Goal: Task Accomplishment & Management: Manage account settings

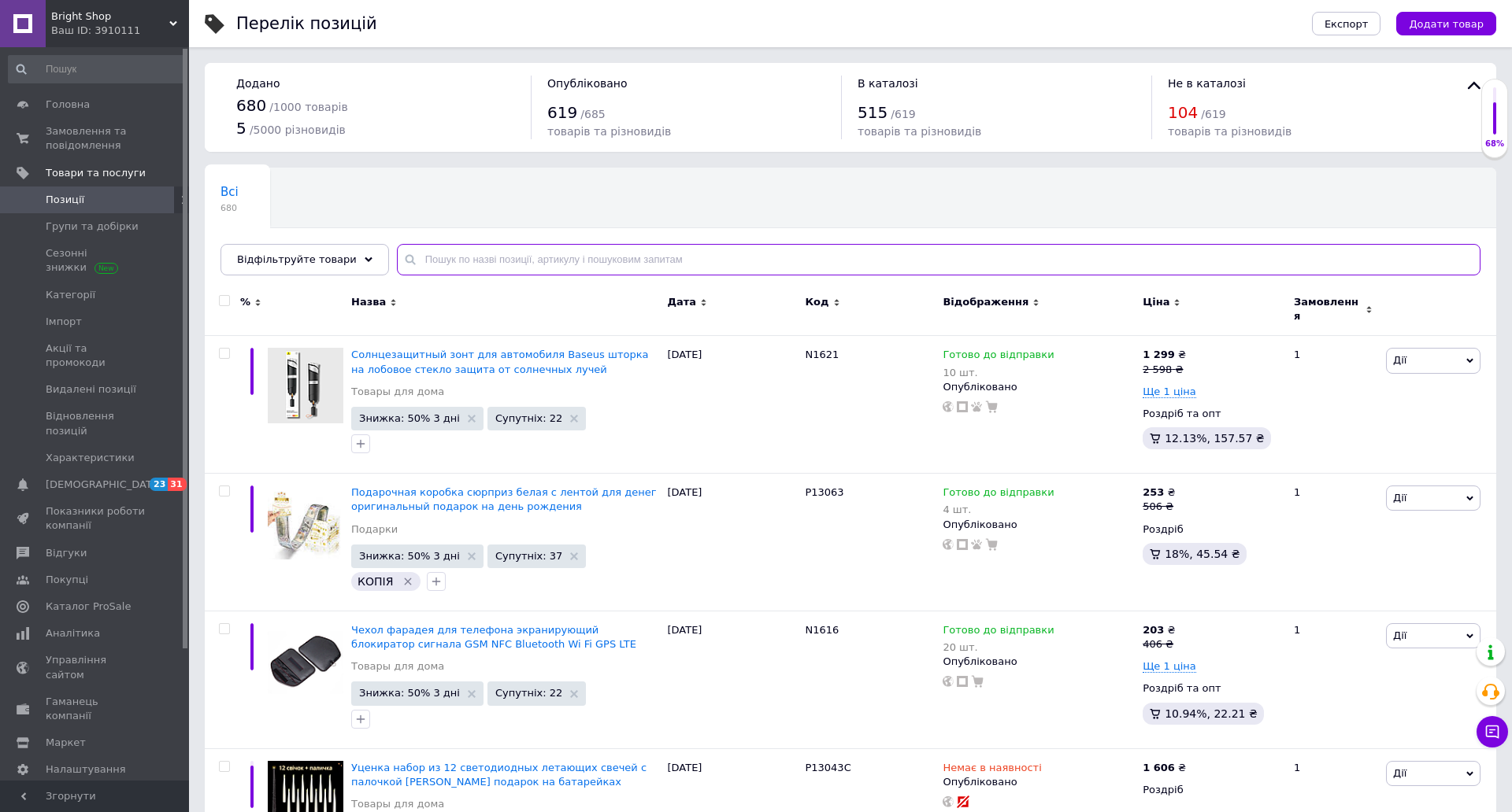
click at [460, 258] on input "text" at bounding box center [938, 260] width 1083 height 32
paste input "B01008"
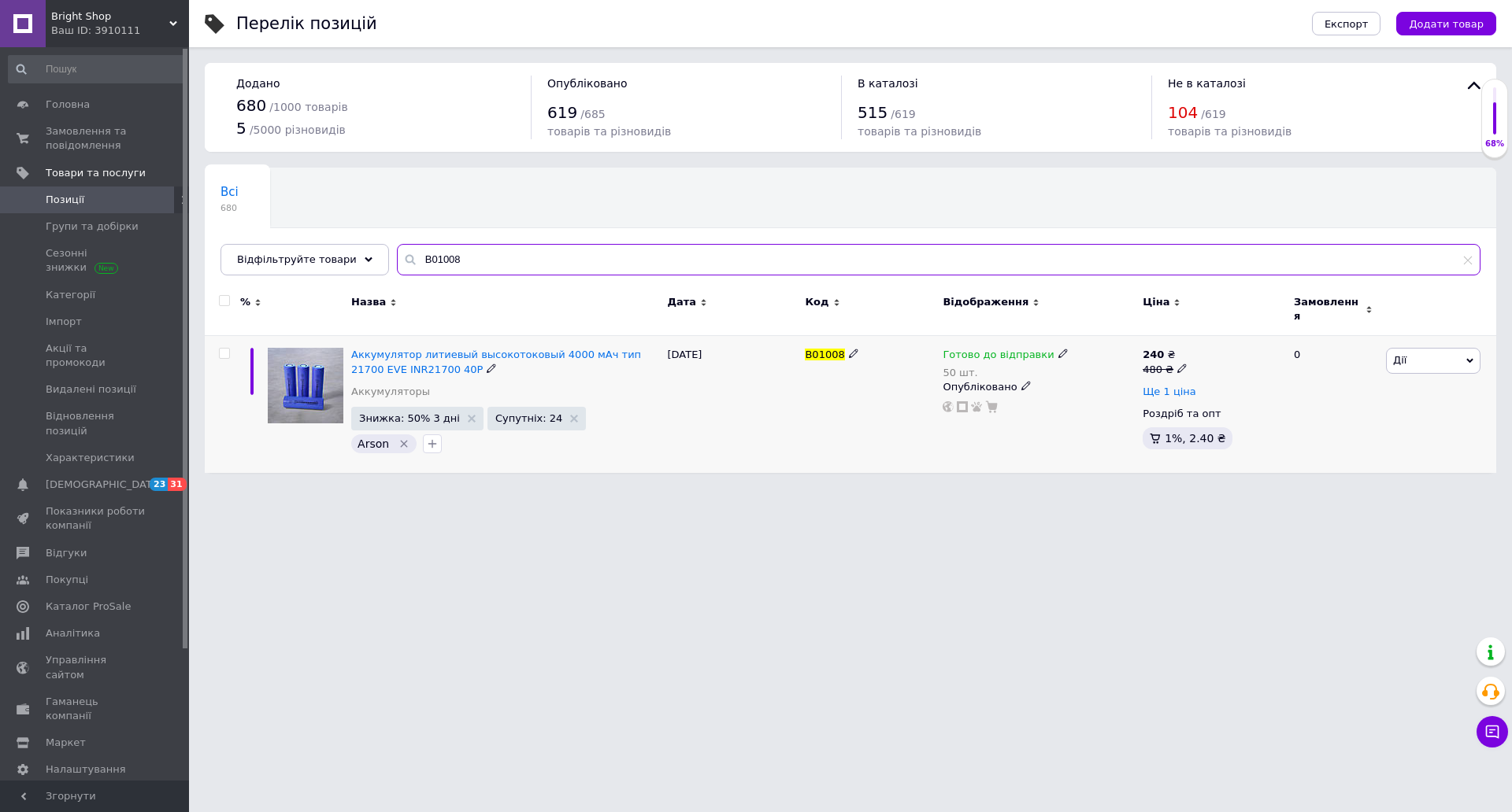
type input "B01008"
click at [1177, 386] on span "Ще 1 ціна" at bounding box center [1168, 392] width 53 height 13
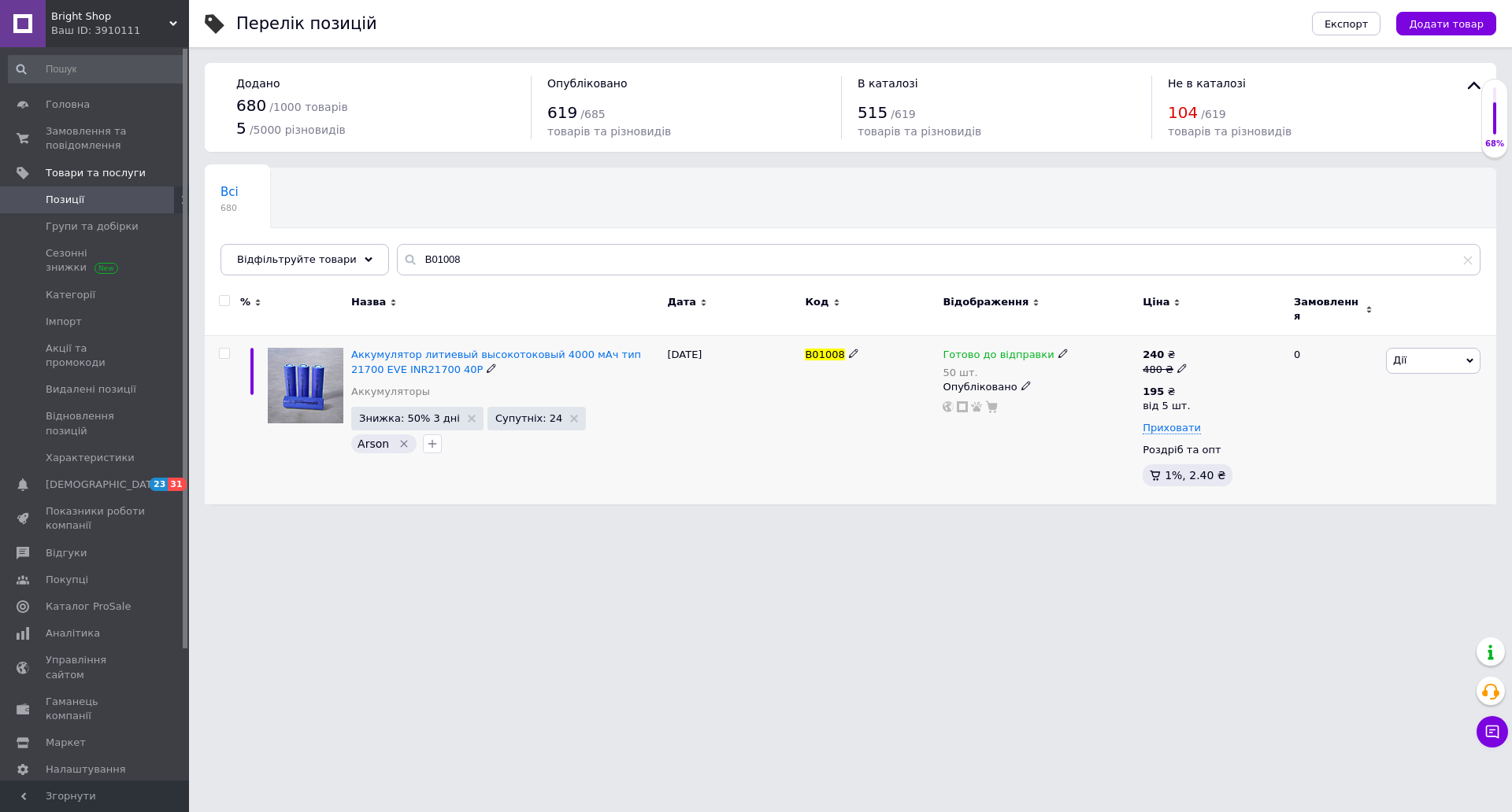
click at [1182, 353] on div "240 ₴ 480 ₴" at bounding box center [1211, 362] width 138 height 28
click at [1183, 360] on div "240 ₴ 480 ₴" at bounding box center [1211, 362] width 138 height 28
click at [1180, 386] on icon at bounding box center [1183, 390] width 9 height 9
click at [1242, 343] on input "195" at bounding box center [1284, 357] width 151 height 32
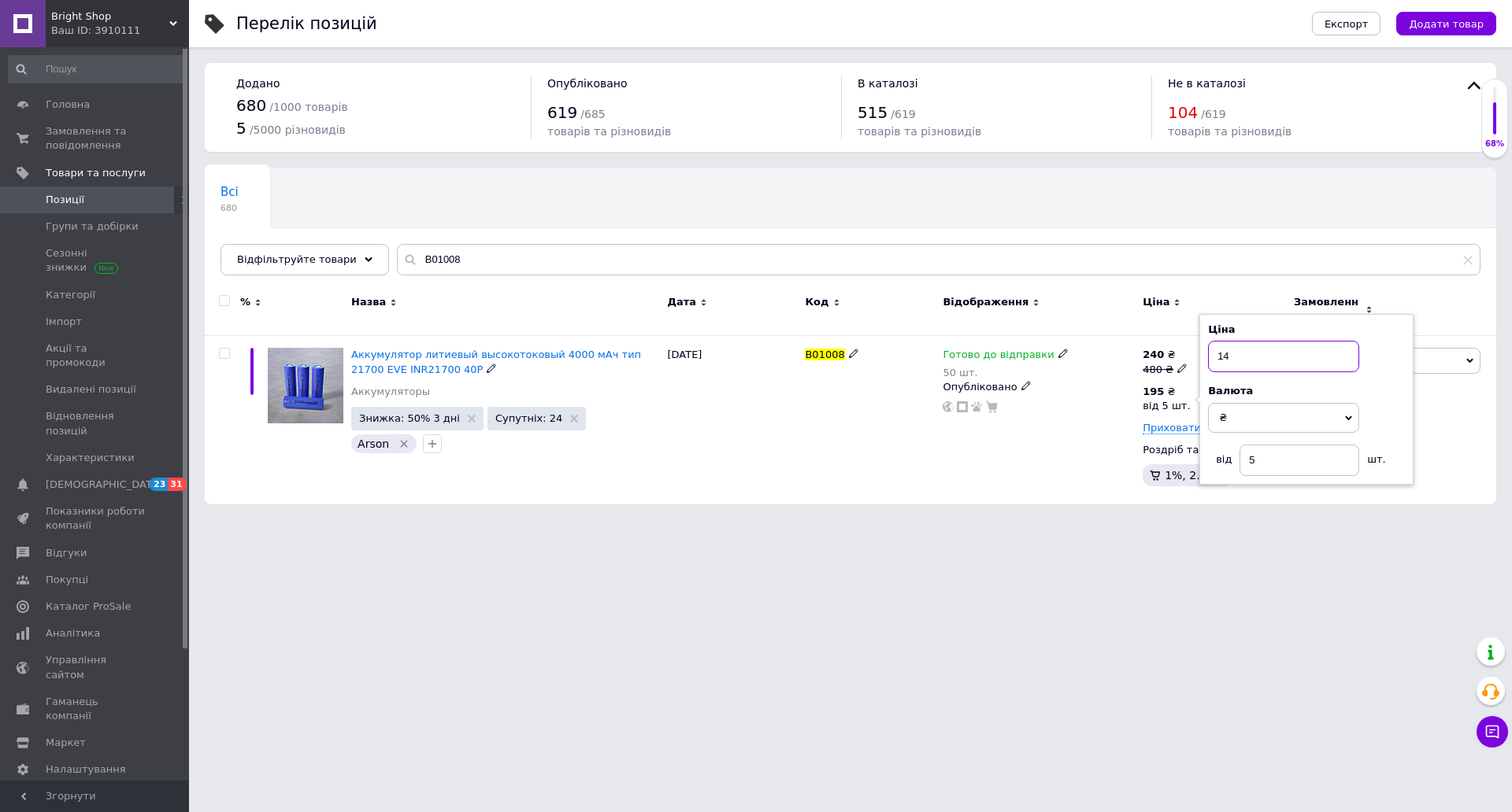
type input "145"
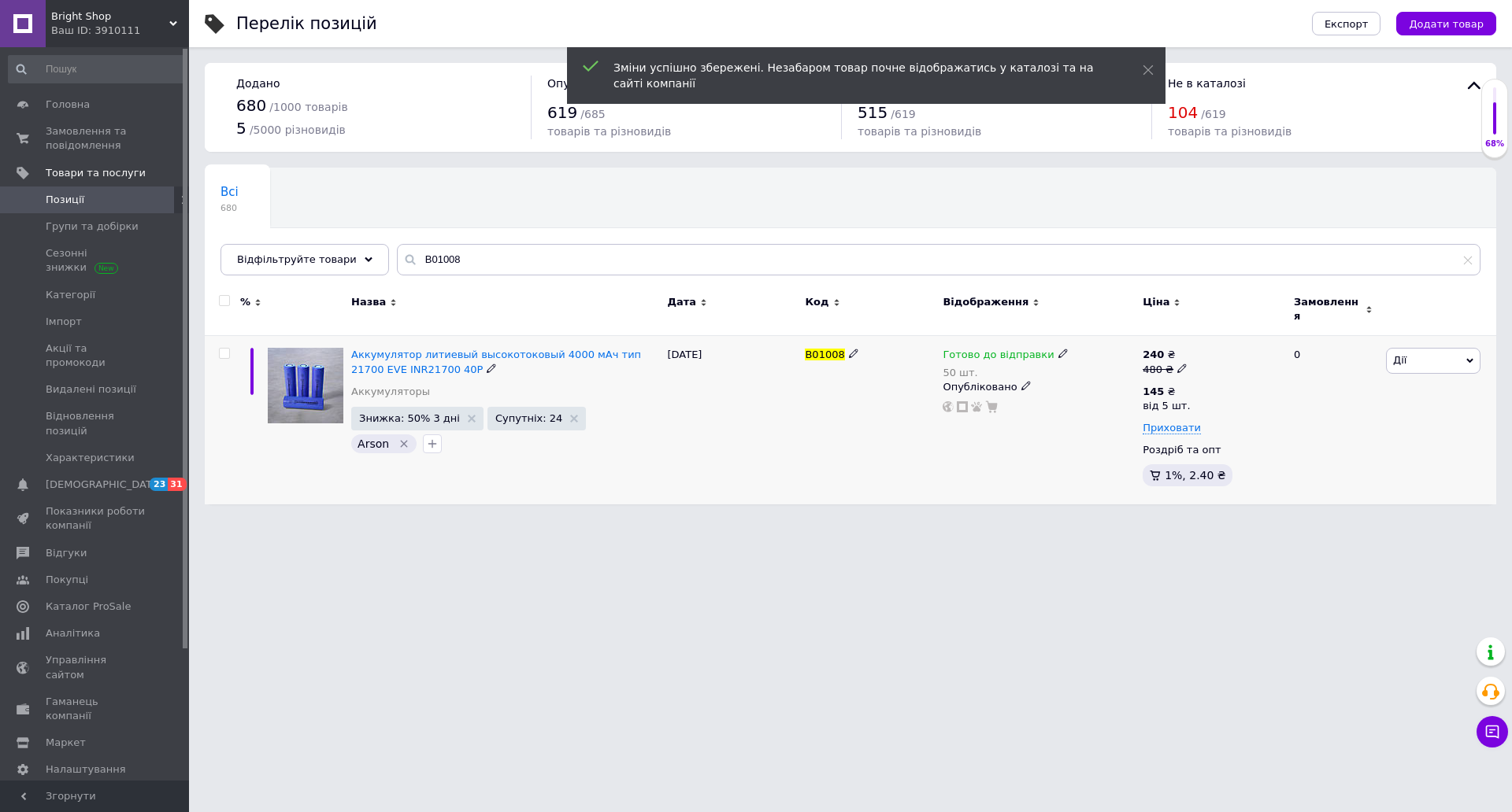
click at [1178, 363] on icon at bounding box center [1182, 368] width 9 height 9
click at [1226, 332] on input "480" at bounding box center [1256, 344] width 119 height 32
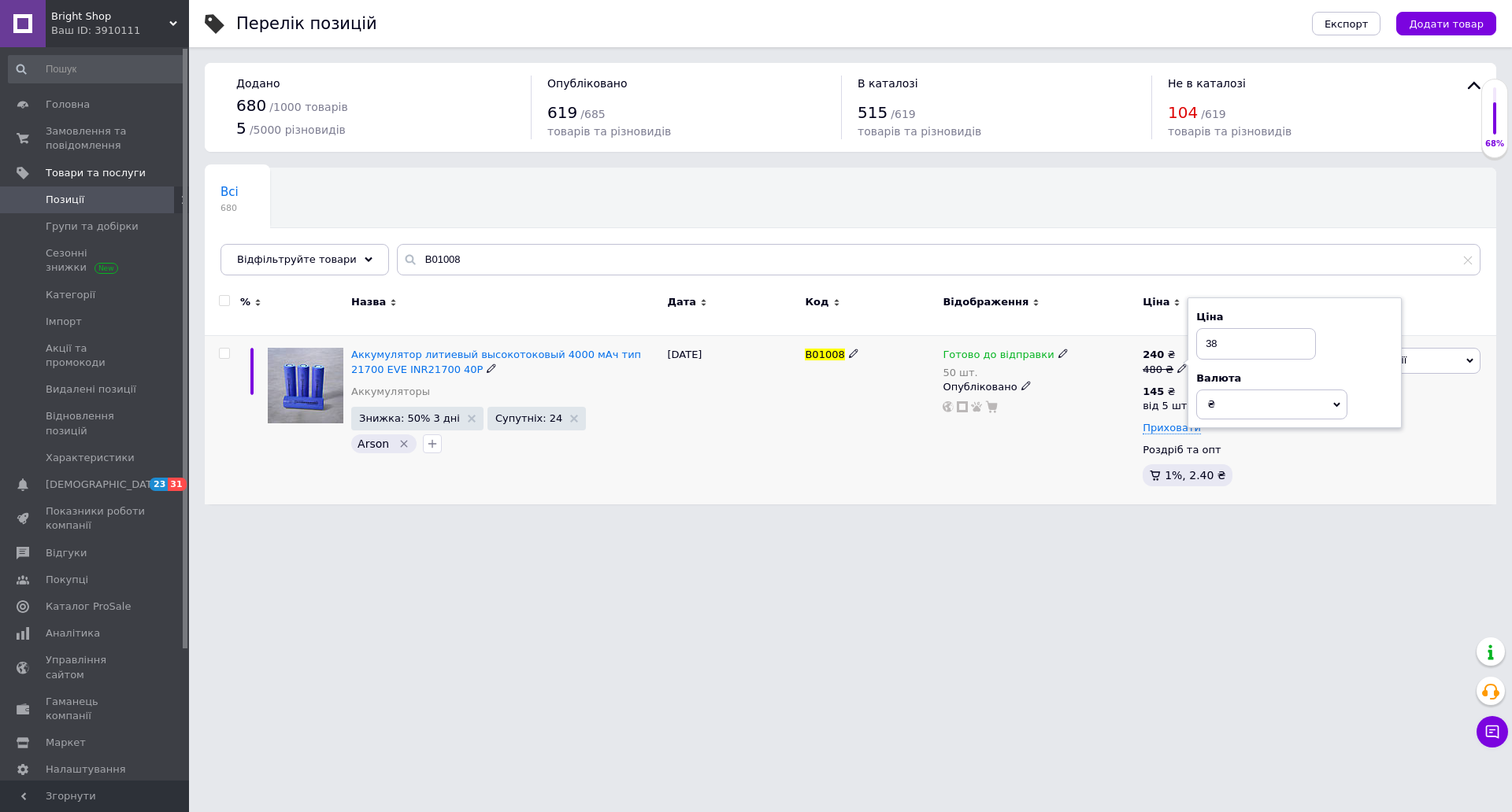
type input "380"
